Goal: Task Accomplishment & Management: Use online tool/utility

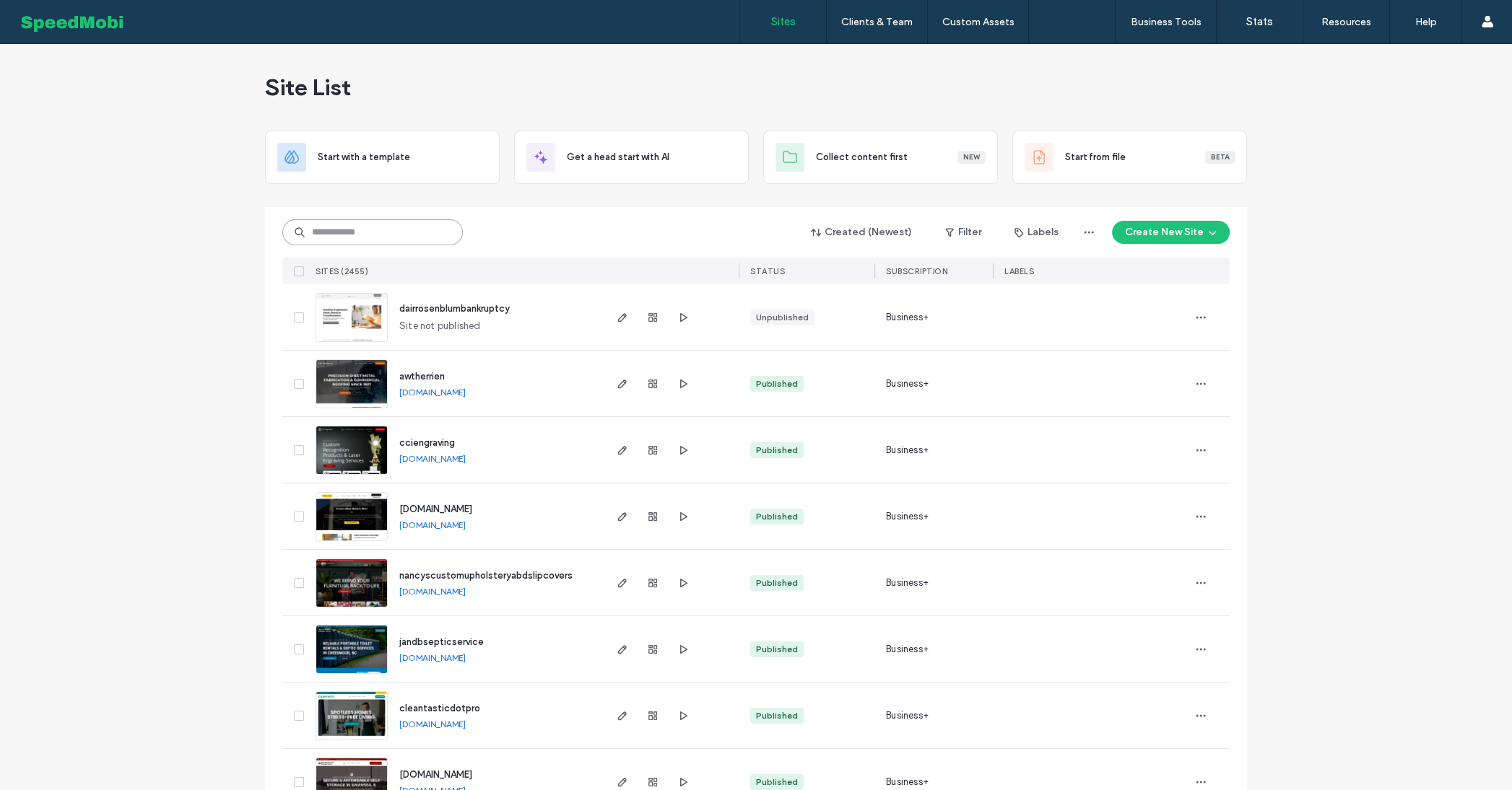
click at [322, 232] on input at bounding box center [372, 232] width 181 height 26
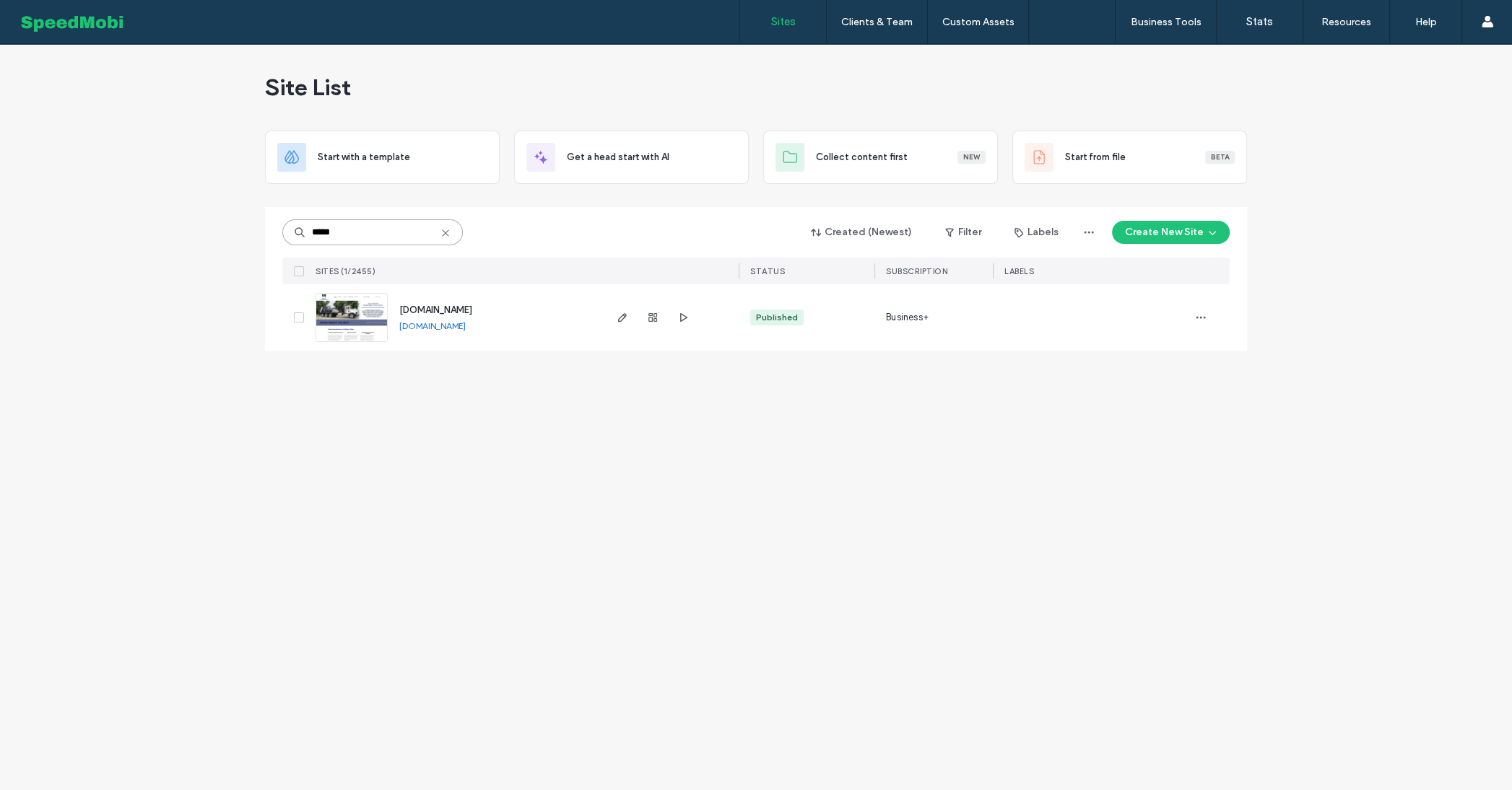
type input "*****"
click at [428, 308] on span "[DOMAIN_NAME]" at bounding box center [436, 309] width 73 height 10
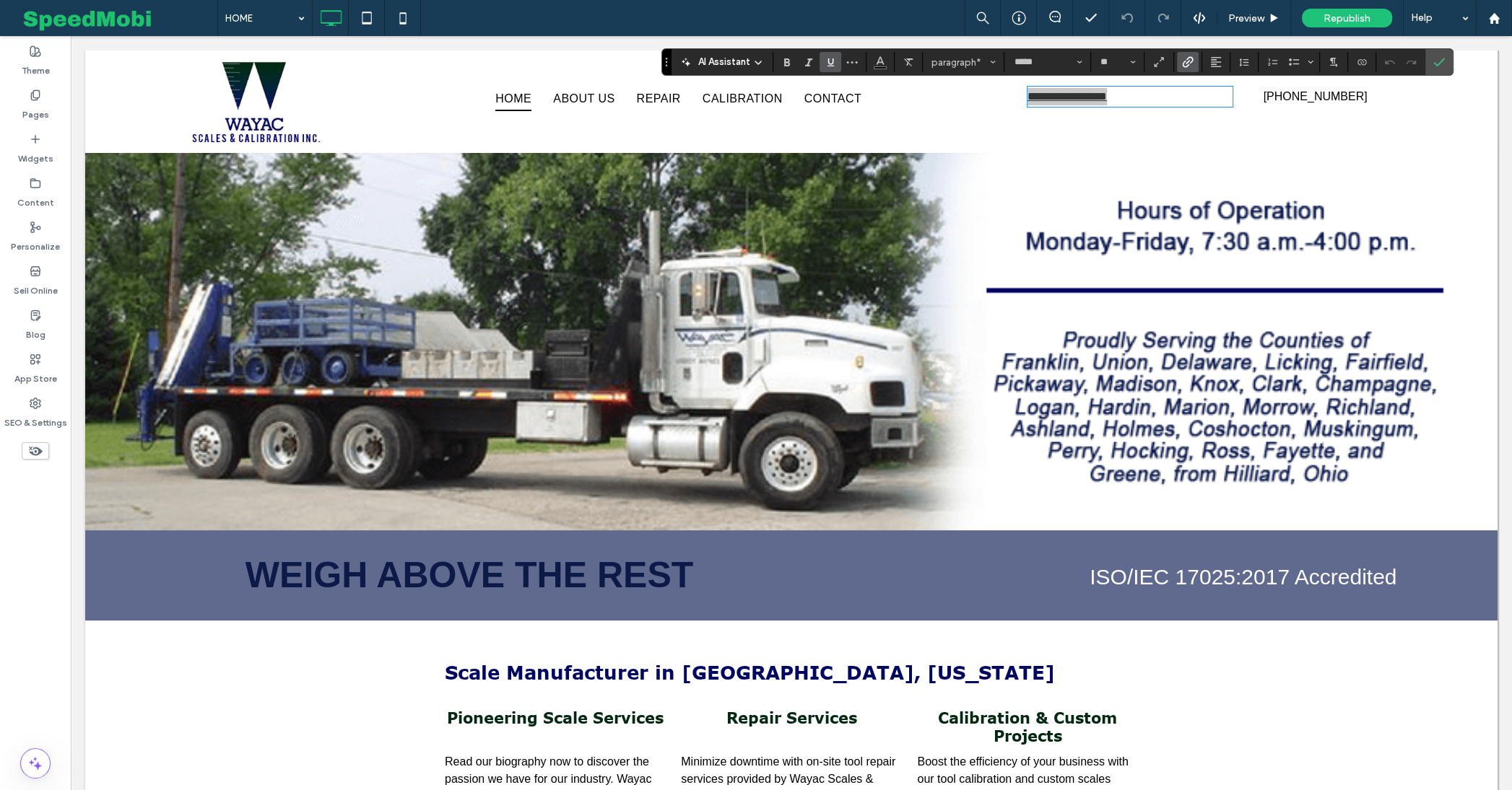
click at [1182, 63] on icon "Link" at bounding box center [1187, 62] width 11 height 11
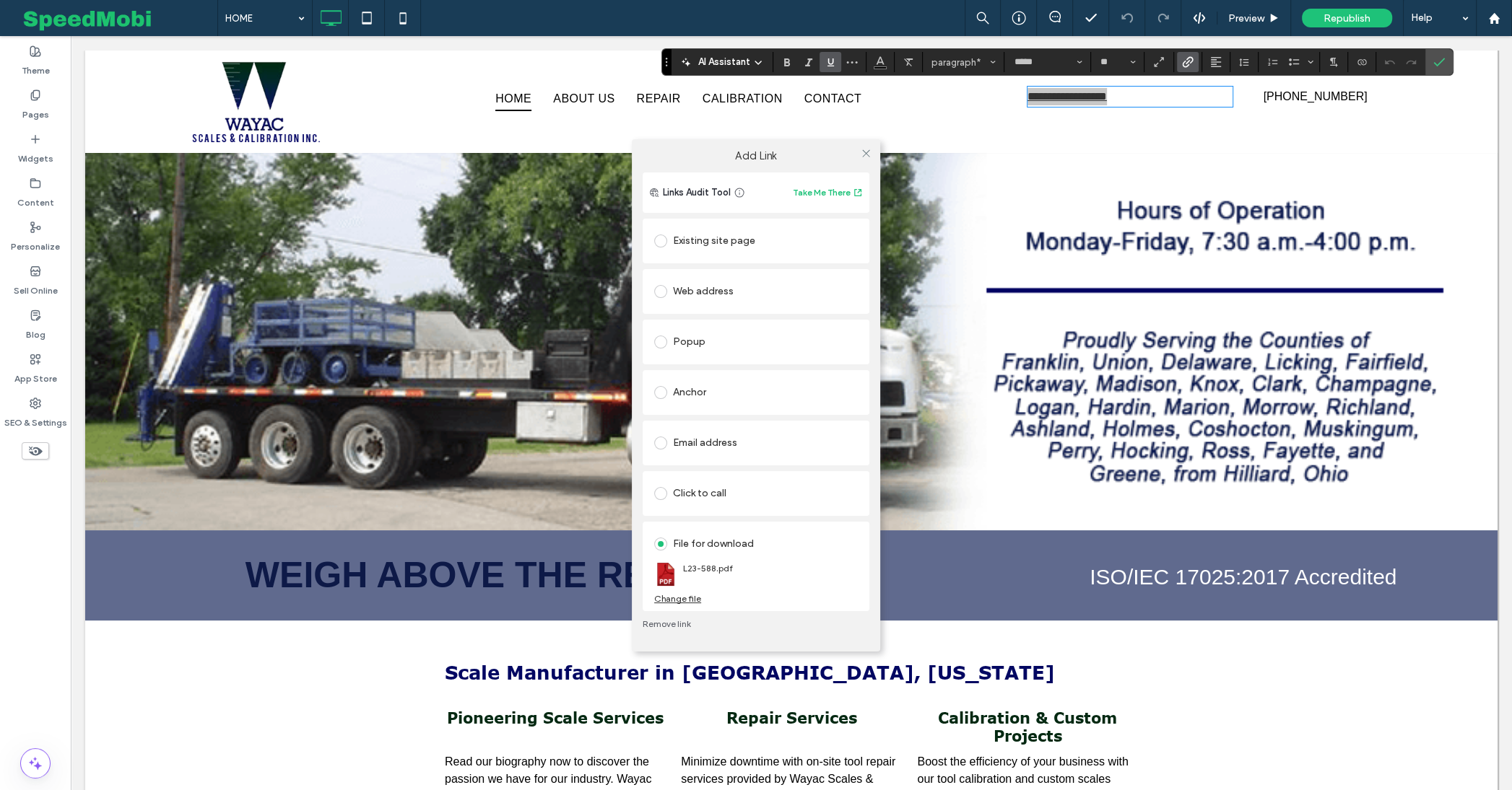
click at [681, 601] on div "Change file" at bounding box center [678, 598] width 47 height 10
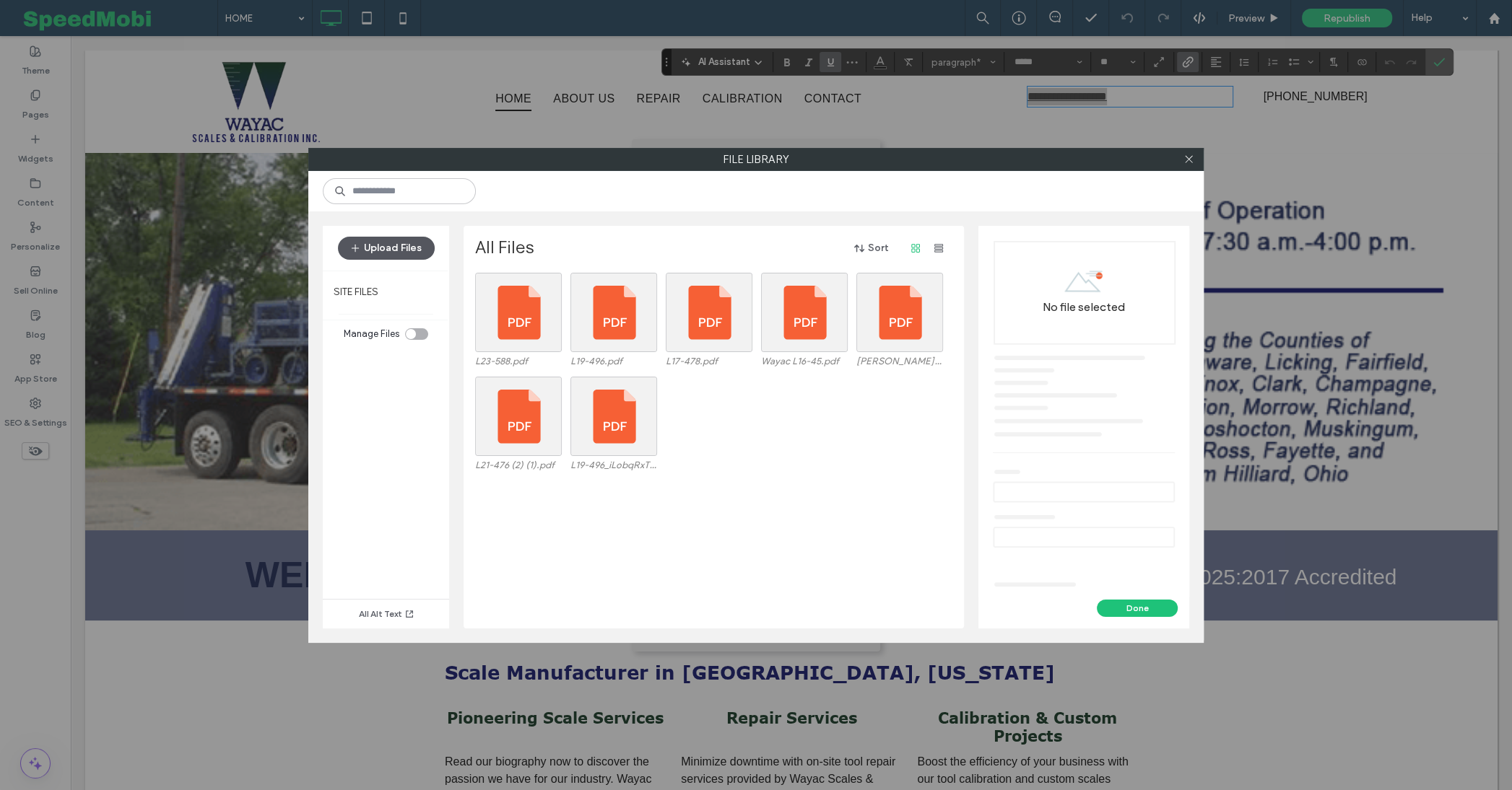
click at [392, 252] on button "Upload Files" at bounding box center [386, 248] width 96 height 23
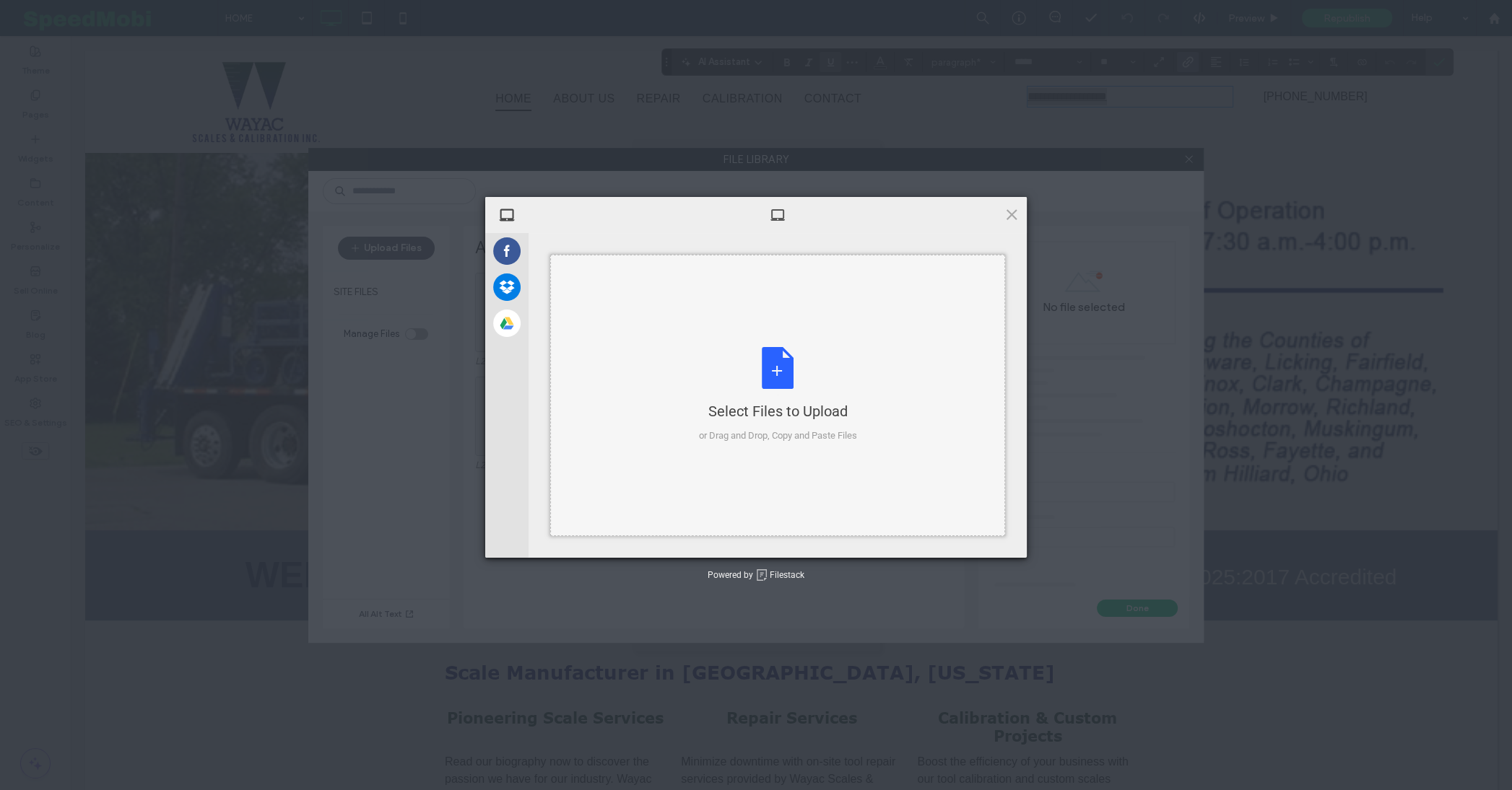
click at [805, 382] on div "Select Files to Upload or Drag and Drop, Copy and Paste Files" at bounding box center [777, 395] width 158 height 96
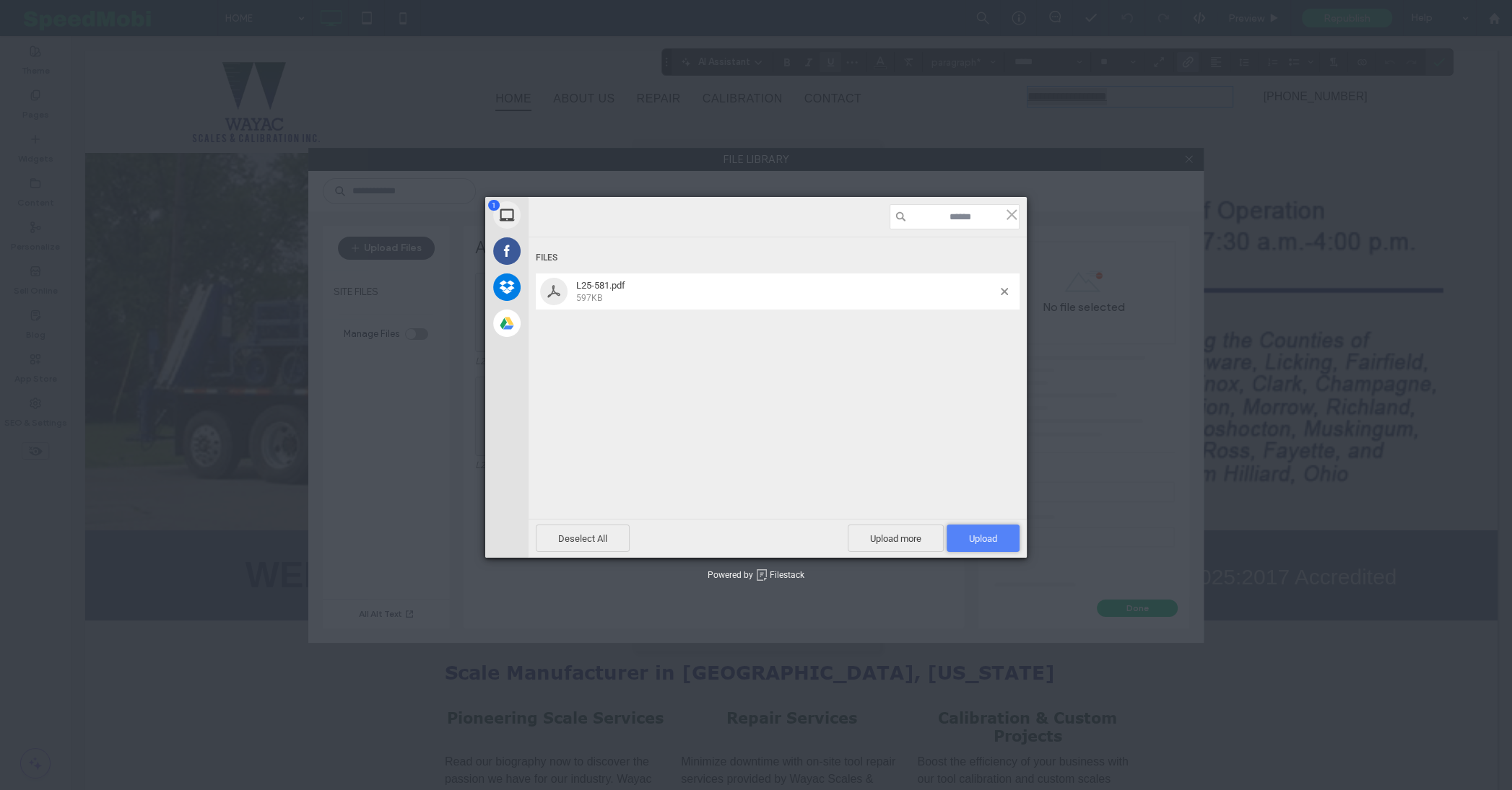
click at [961, 537] on span "Upload 1" at bounding box center [983, 538] width 73 height 27
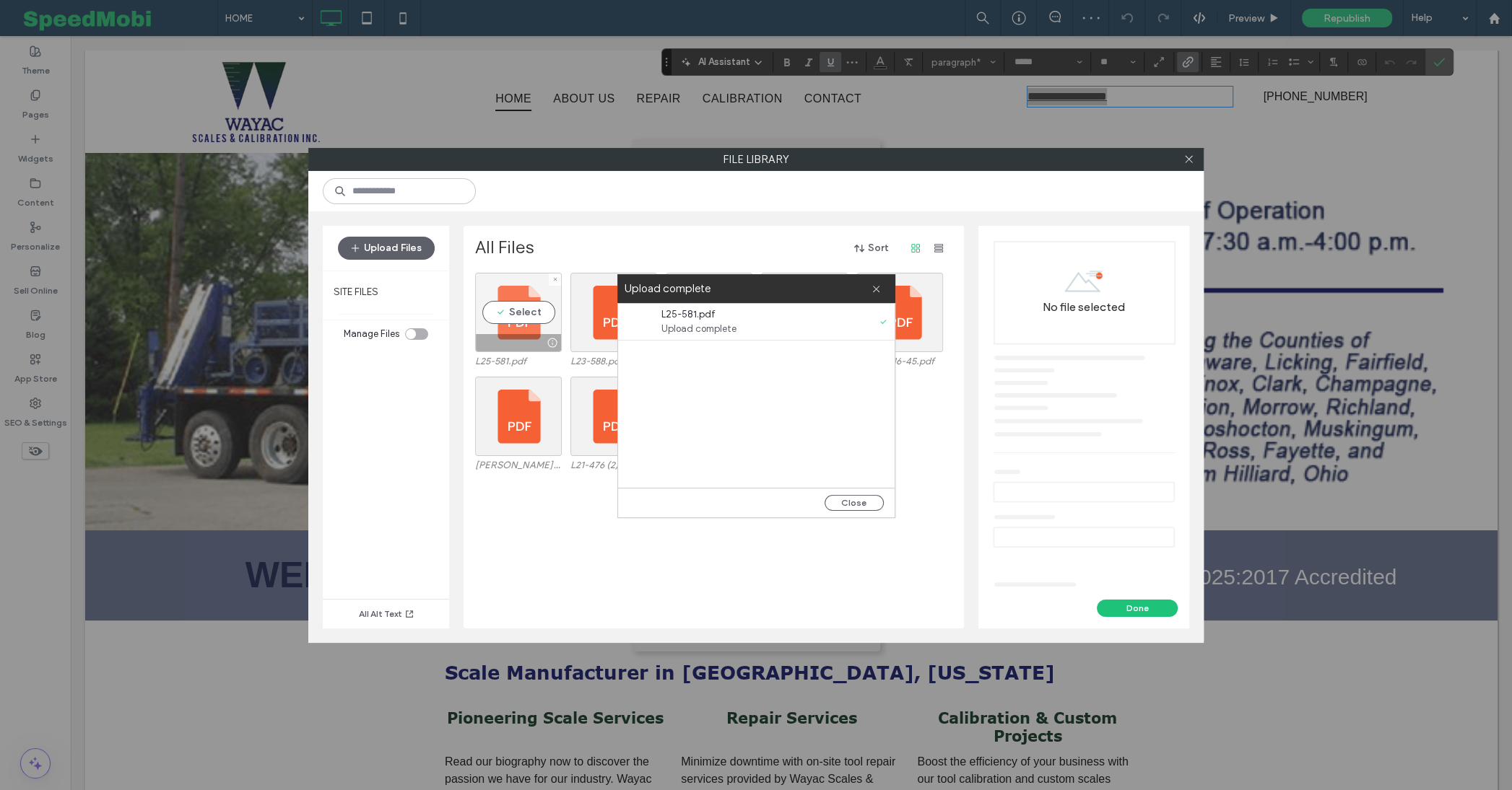
click at [514, 316] on div "Select" at bounding box center [518, 313] width 87 height 80
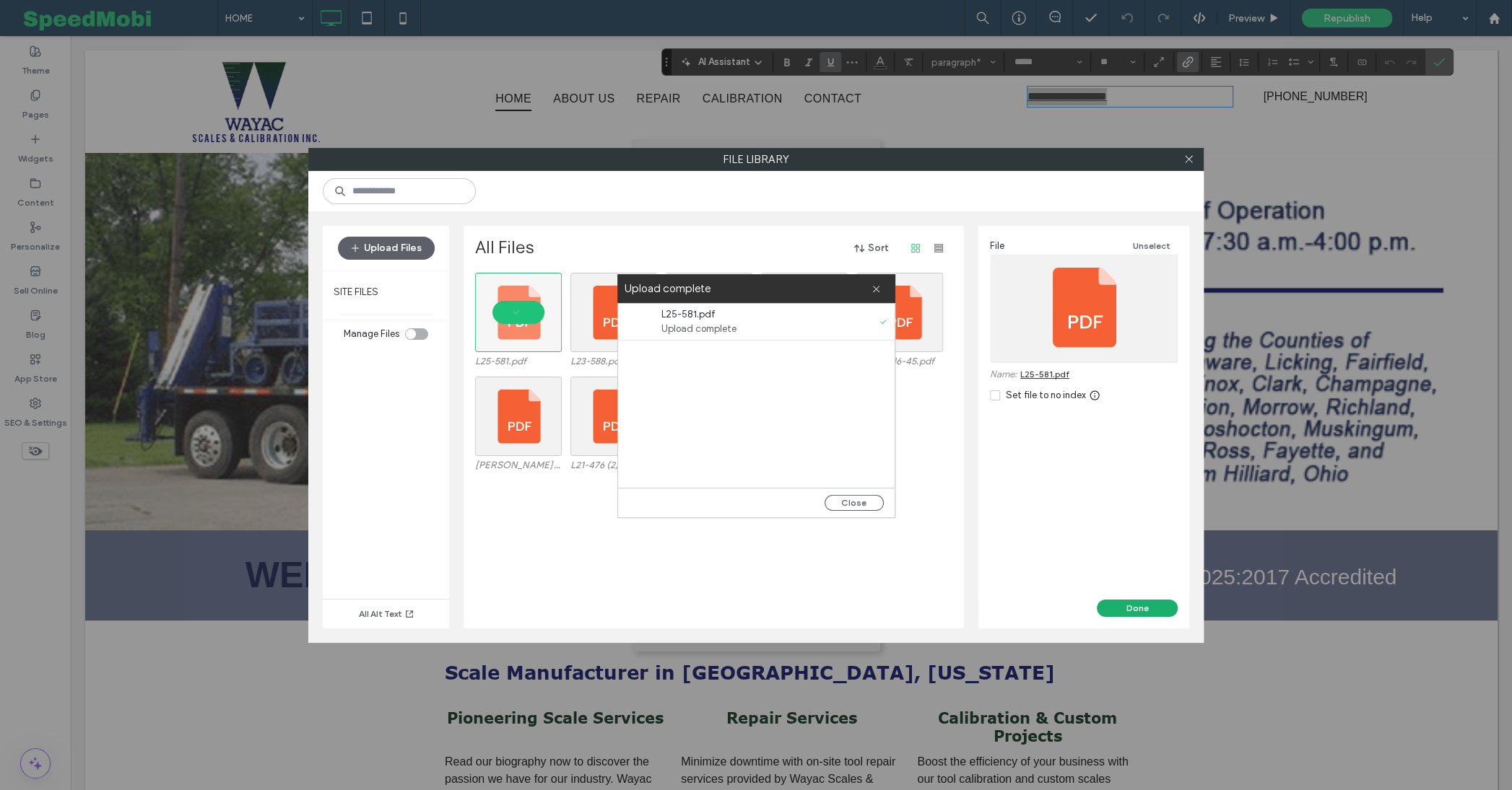
click at [1116, 606] on button "Done" at bounding box center [1137, 608] width 81 height 18
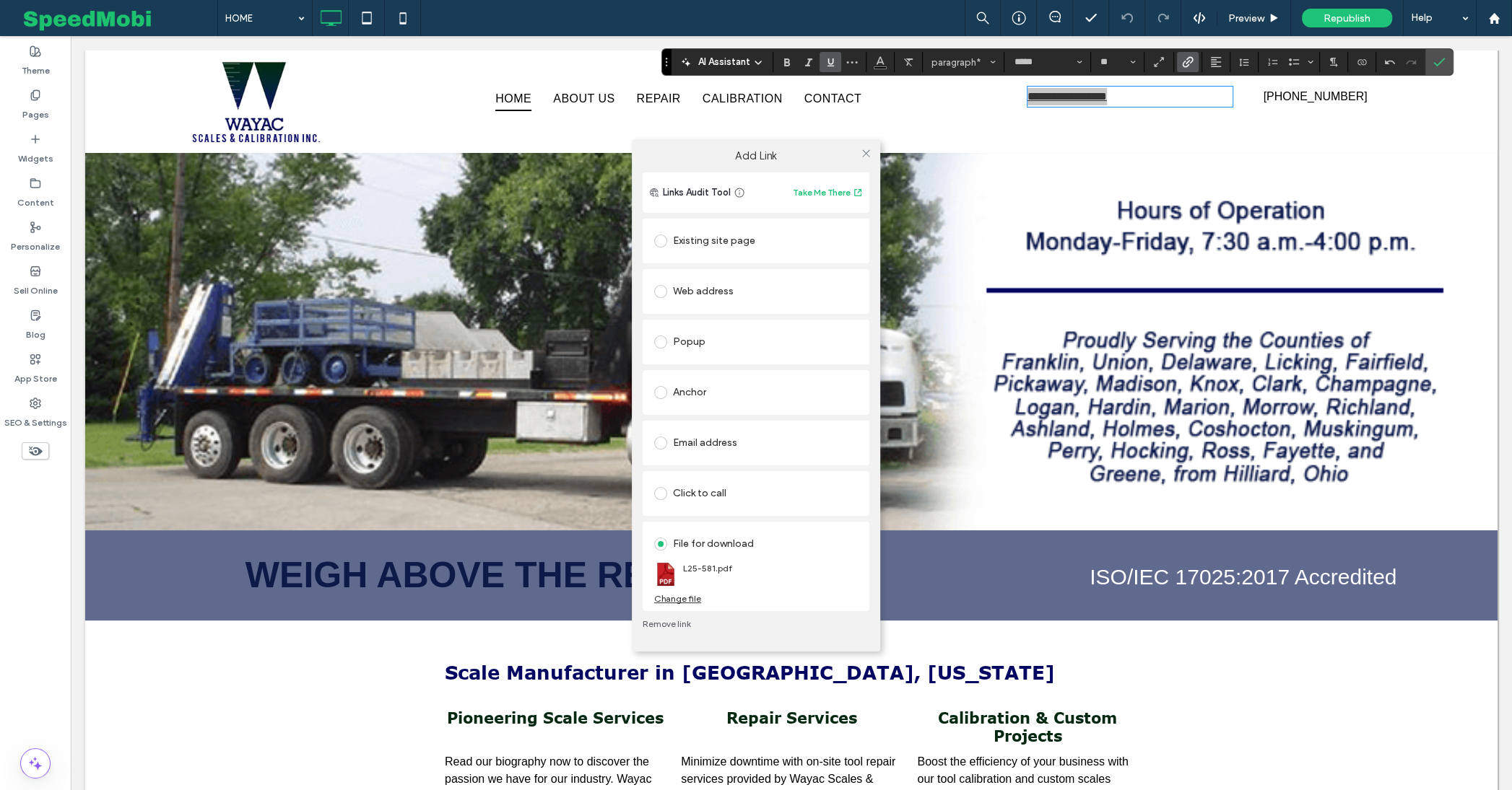
click at [1215, 71] on div "Add Link Links Audit Tool Take Me There Existing site page Web address Popup An…" at bounding box center [756, 395] width 1512 height 790
click at [1215, 60] on div "Add Link Links Audit Tool Take Me There Existing site page Web address Popup An…" at bounding box center [756, 395] width 1512 height 790
click at [1206, 55] on div "Add Link Links Audit Tool Take Me There Existing site page Web address Popup An…" at bounding box center [756, 395] width 1512 height 790
click at [862, 155] on icon at bounding box center [866, 153] width 10 height 10
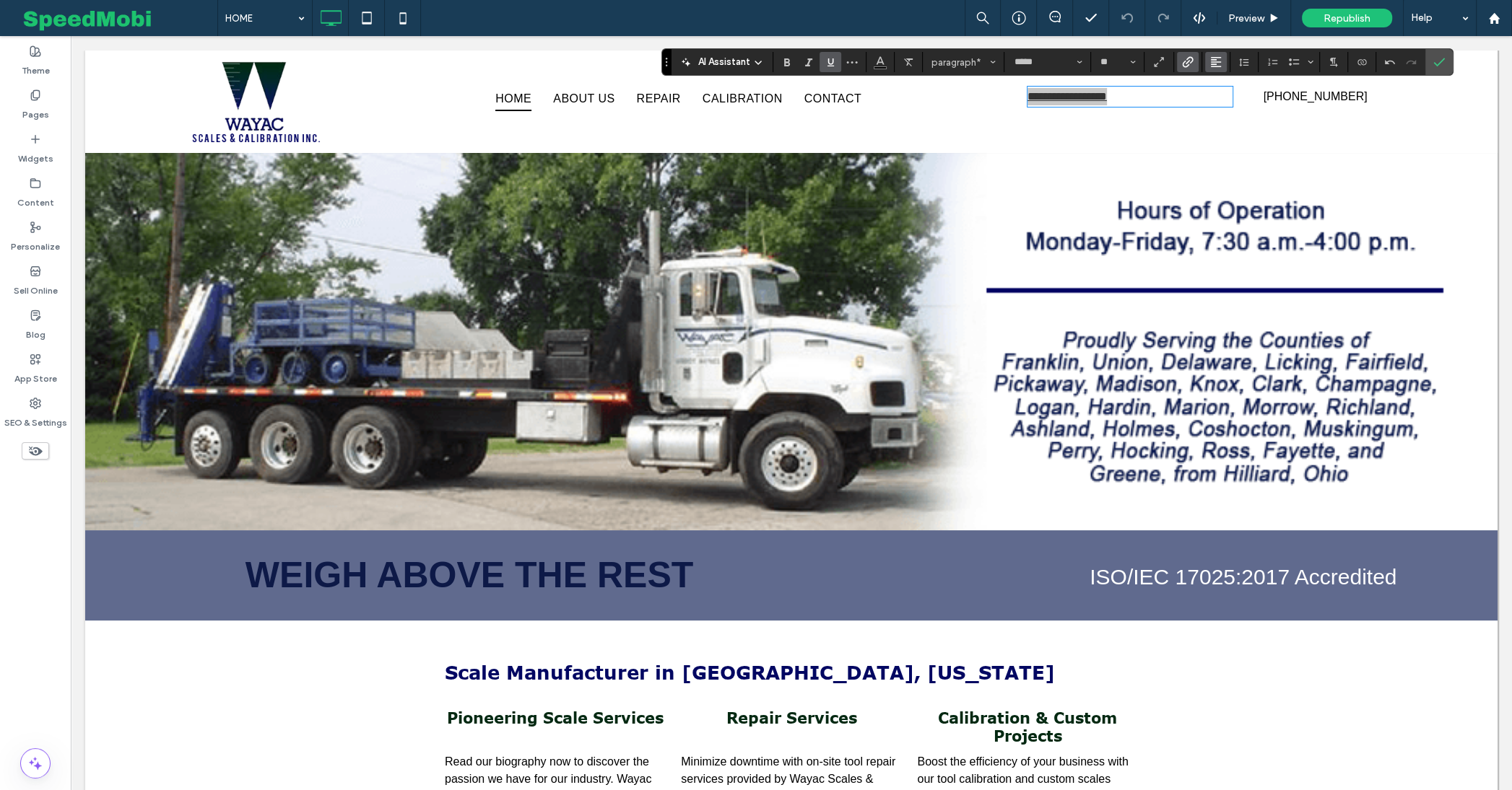
click at [1211, 58] on use "Alignment" at bounding box center [1215, 62] width 10 height 10
drag, startPoint x: 1215, startPoint y: 110, endPoint x: 1145, endPoint y: 73, distance: 79.2
click at [1215, 110] on label "ui.textEditor.alignment.center" at bounding box center [1230, 106] width 51 height 21
click at [785, 72] on span "Bold" at bounding box center [785, 62] width 6 height 20
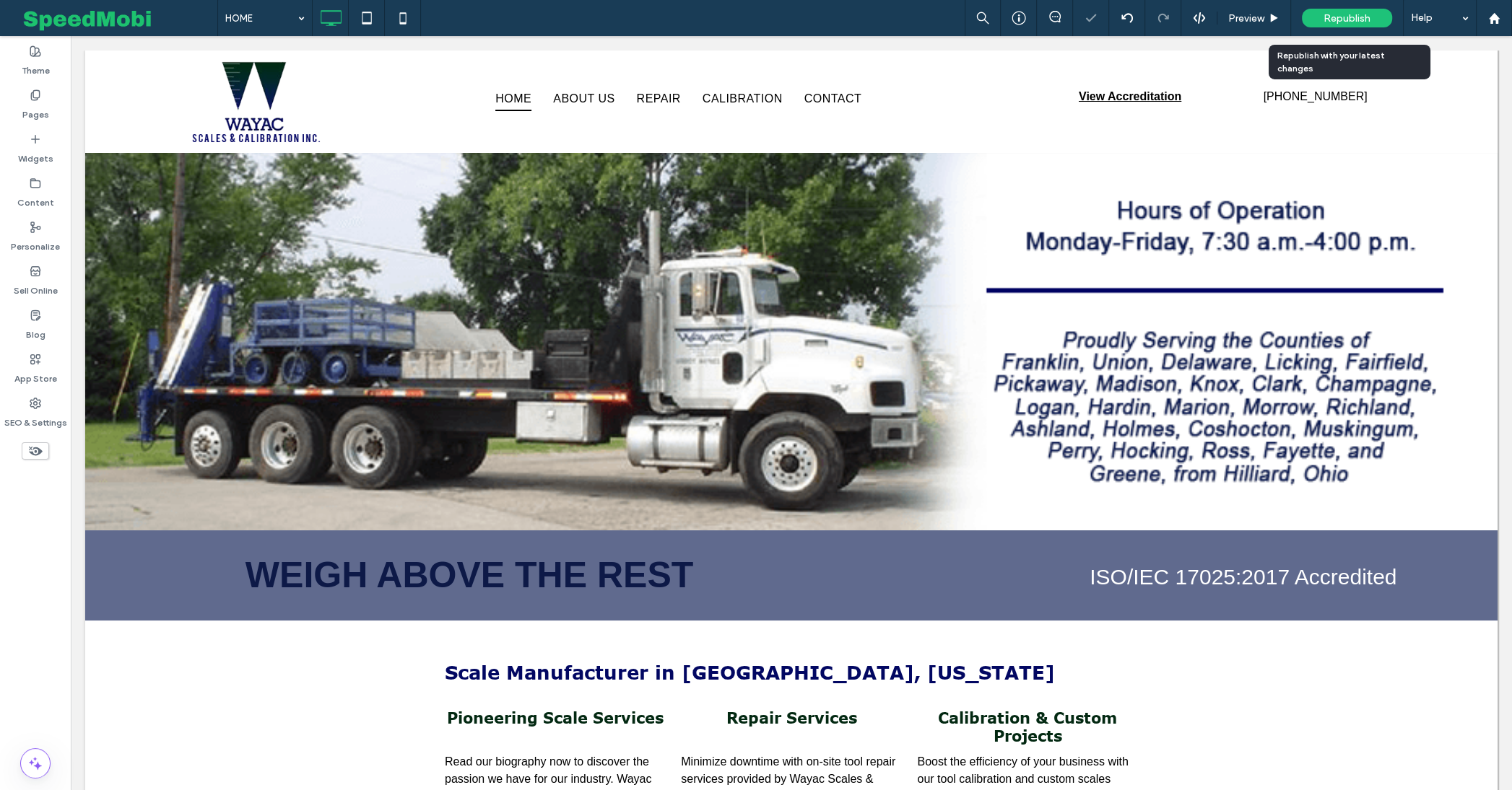
click at [1337, 19] on span "Republish" at bounding box center [1346, 18] width 47 height 12
